Goal: Task Accomplishment & Management: Manage account settings

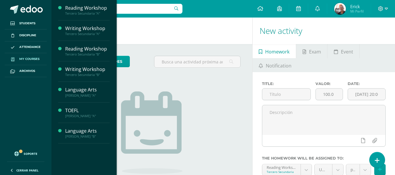
click at [28, 59] on span "My courses" at bounding box center [29, 59] width 20 height 5
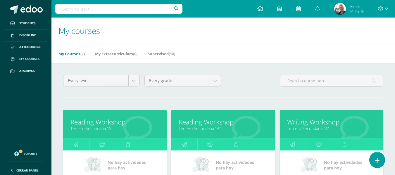
click at [103, 128] on link "Tercero Secundaria "A"" at bounding box center [115, 129] width 89 height 6
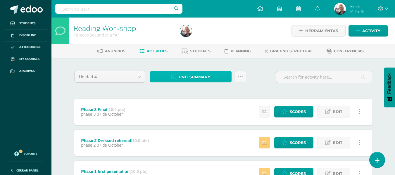
click at [182, 75] on span "Unit summary" at bounding box center [195, 77] width 32 height 11
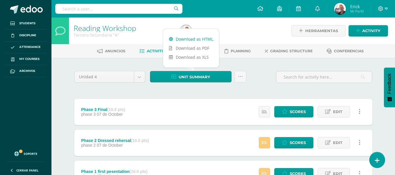
click at [188, 38] on link "Download as HTML" at bounding box center [191, 39] width 56 height 9
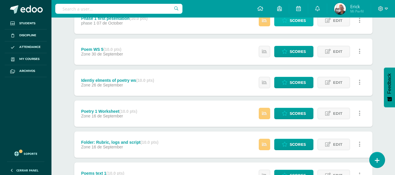
click at [293, 22] on span "Scores" at bounding box center [298, 20] width 16 height 11
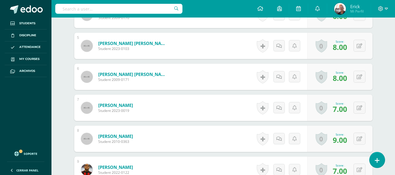
scroll to position [310, 0]
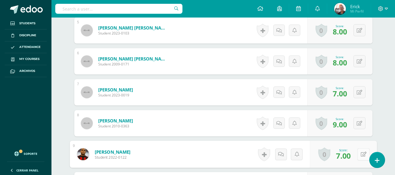
click at [359, 153] on button at bounding box center [364, 154] width 12 height 12
type input "10"
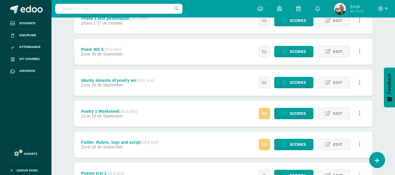
scroll to position [205, 0]
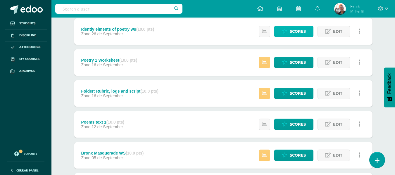
click at [300, 30] on span "Scores" at bounding box center [298, 31] width 16 height 11
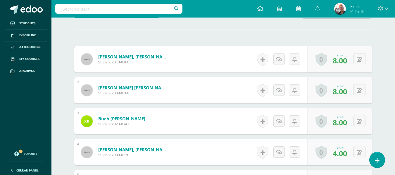
scroll to position [4, 0]
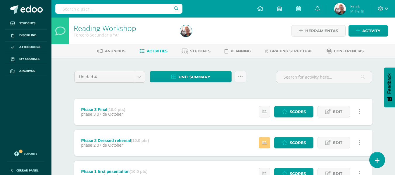
scroll to position [153, 0]
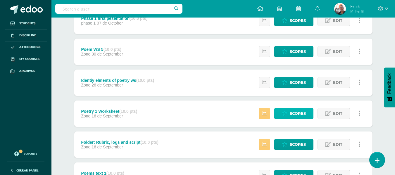
click at [295, 111] on span "Scores" at bounding box center [298, 113] width 16 height 11
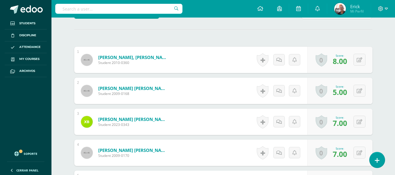
scroll to position [310, 0]
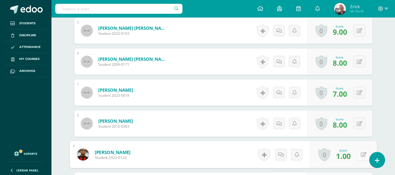
click at [361, 154] on icon at bounding box center [364, 154] width 6 height 5
type input "4"
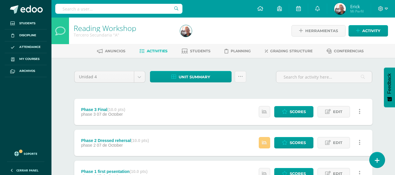
scroll to position [153, 0]
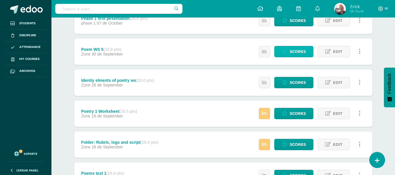
click at [301, 52] on span "Scores" at bounding box center [298, 51] width 16 height 11
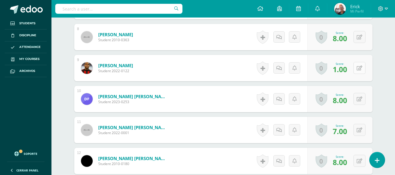
scroll to position [397, 0]
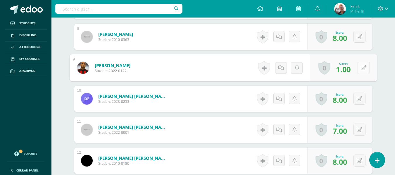
click at [360, 68] on button at bounding box center [364, 68] width 12 height 12
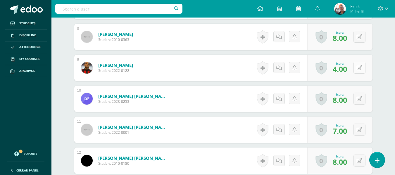
scroll to position [397, 0]
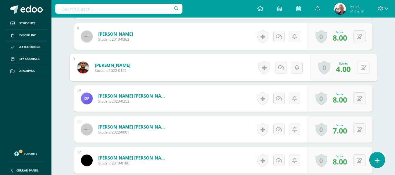
click at [360, 66] on button at bounding box center [364, 67] width 12 height 12
type input "5"
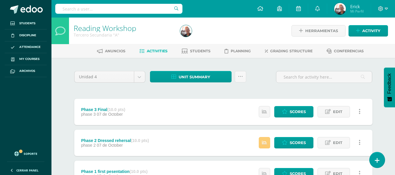
scroll to position [153, 0]
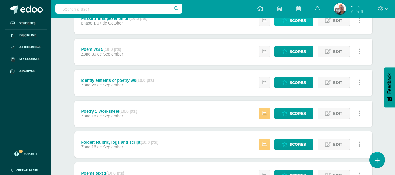
click at [298, 21] on span "Scores" at bounding box center [298, 20] width 16 height 11
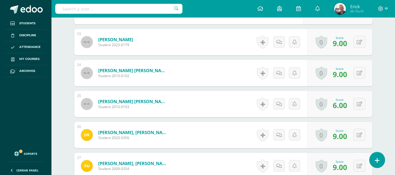
scroll to position [857, 0]
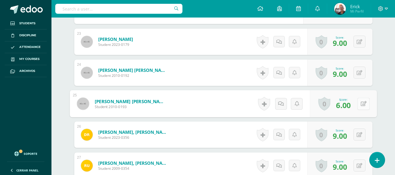
click at [362, 103] on button at bounding box center [364, 104] width 12 height 12
type input "7"
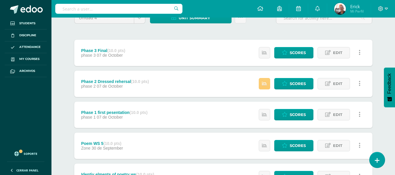
scroll to position [56, 0]
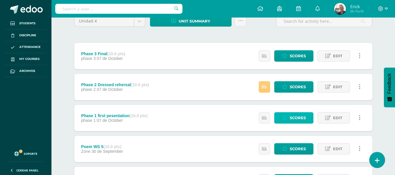
click at [295, 118] on span "Scores" at bounding box center [298, 118] width 16 height 11
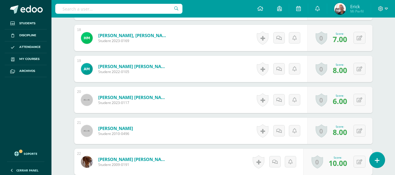
scroll to position [859, 0]
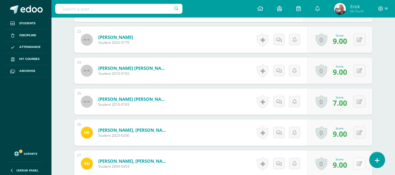
click at [362, 165] on icon at bounding box center [360, 163] width 6 height 5
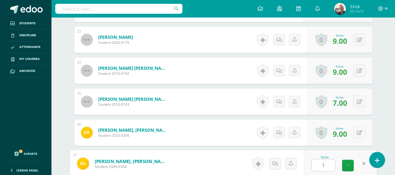
type input "10"
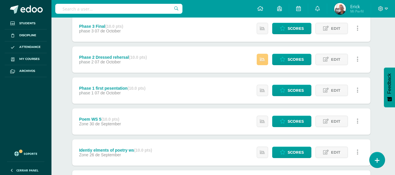
scroll to position [83, 2]
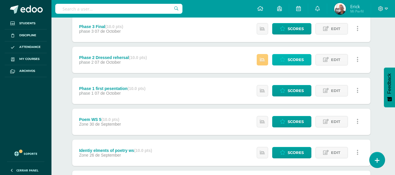
click at [292, 56] on span "Scores" at bounding box center [296, 59] width 16 height 11
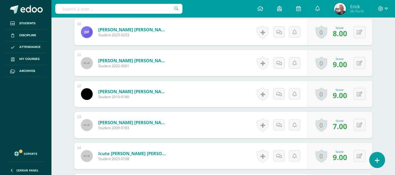
scroll to position [464, 0]
click at [395, 150] on div "Reading Workshop Tercero Secundaria "A" Herramientas Detalle de asistencias Act…" at bounding box center [223, 112] width 344 height 1116
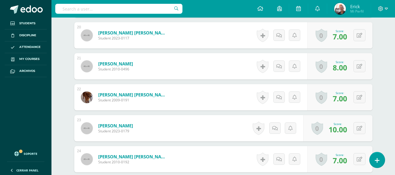
scroll to position [924, 0]
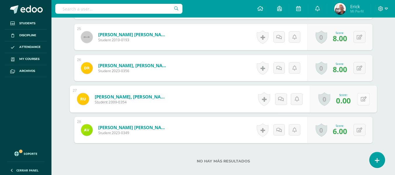
click at [359, 98] on button at bounding box center [364, 99] width 12 height 12
type input "10"
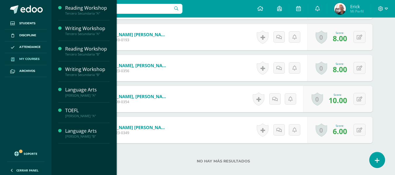
click at [21, 60] on span "My courses" at bounding box center [29, 59] width 20 height 5
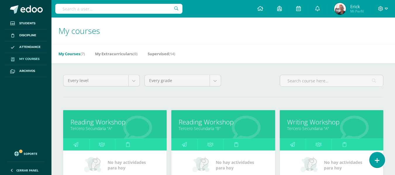
click at [295, 123] on link "Writing Workshop" at bounding box center [331, 122] width 89 height 9
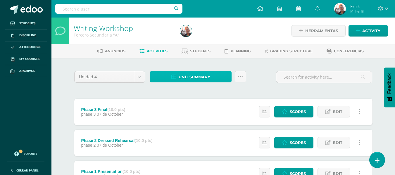
click at [193, 76] on span "Unit summary" at bounding box center [195, 77] width 32 height 11
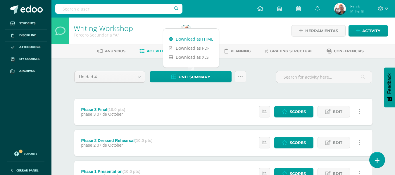
click at [192, 41] on link "Download as HTML" at bounding box center [191, 39] width 56 height 9
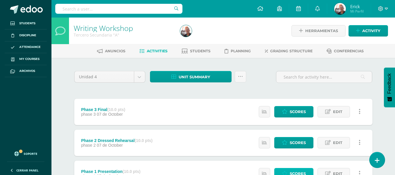
click at [305, 169] on span "Scores" at bounding box center [298, 174] width 16 height 11
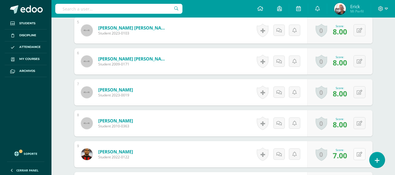
scroll to position [310, 0]
click at [361, 156] on icon at bounding box center [364, 154] width 6 height 5
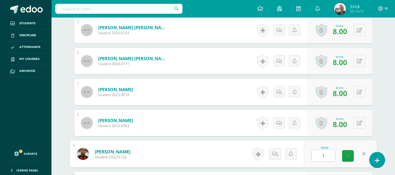
type input "10"
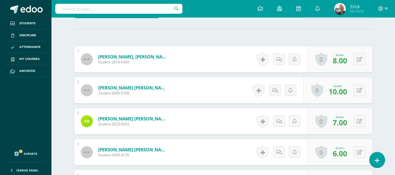
scroll to position [4, 0]
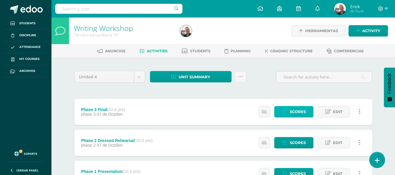
click at [290, 114] on link "Scores" at bounding box center [293, 111] width 39 height 11
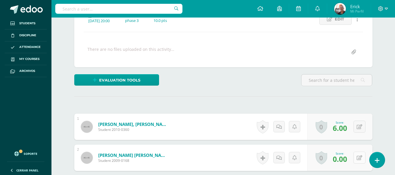
scroll to position [90, 0]
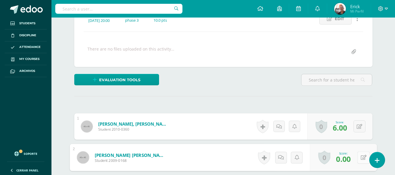
click at [359, 157] on button at bounding box center [364, 158] width 12 height 12
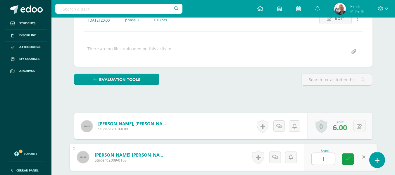
type input "10"
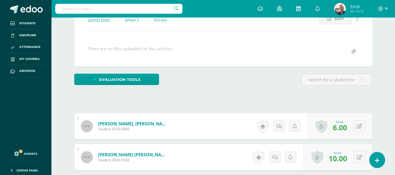
scroll to position [90, 0]
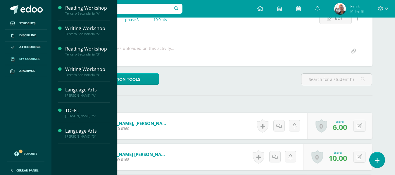
click at [32, 55] on link "My courses" at bounding box center [26, 59] width 42 height 12
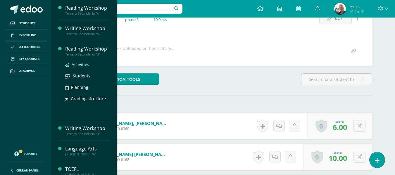
click at [78, 63] on span "Activities" at bounding box center [81, 65] width 18 height 6
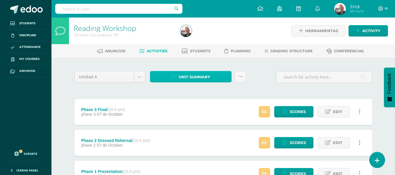
click at [196, 73] on span "Unit summary" at bounding box center [195, 77] width 32 height 11
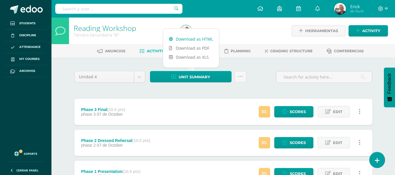
click at [196, 37] on link "Download as HTML" at bounding box center [191, 39] width 56 height 9
click at [178, 39] on link "Download as HTML" at bounding box center [191, 39] width 56 height 9
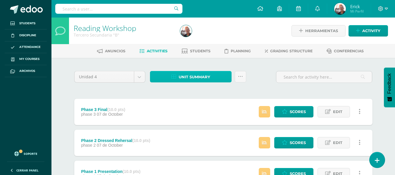
click at [190, 80] on span "Unit summary" at bounding box center [195, 77] width 32 height 11
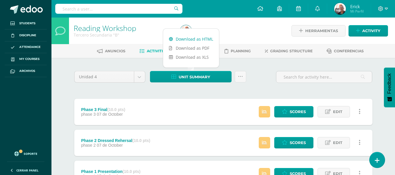
click at [197, 36] on link "Download as HTML" at bounding box center [191, 39] width 56 height 9
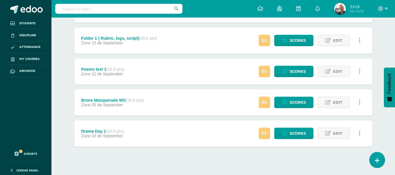
scroll to position [266, 0]
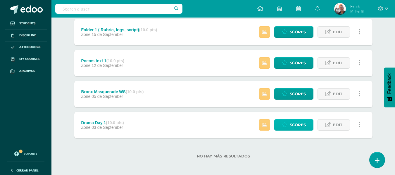
click at [294, 123] on span "Scores" at bounding box center [298, 125] width 16 height 11
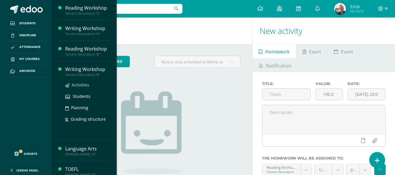
click at [81, 86] on span "Activities" at bounding box center [81, 85] width 18 height 6
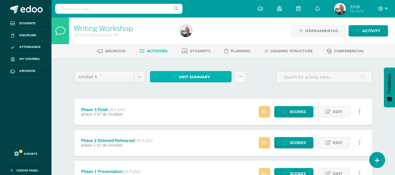
click at [199, 79] on span "Unit summary" at bounding box center [195, 77] width 32 height 11
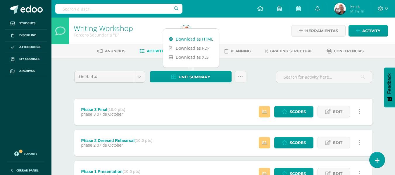
click at [193, 41] on link "Download as HTML" at bounding box center [191, 39] width 56 height 9
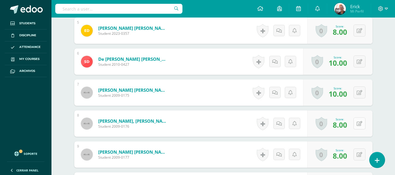
scroll to position [310, 0]
click at [360, 124] on button at bounding box center [360, 123] width 12 height 12
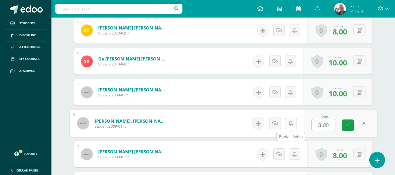
scroll to position [310, 0]
click at [275, 124] on icon at bounding box center [275, 123] width 6 height 5
